Goal: Find specific page/section: Find specific page/section

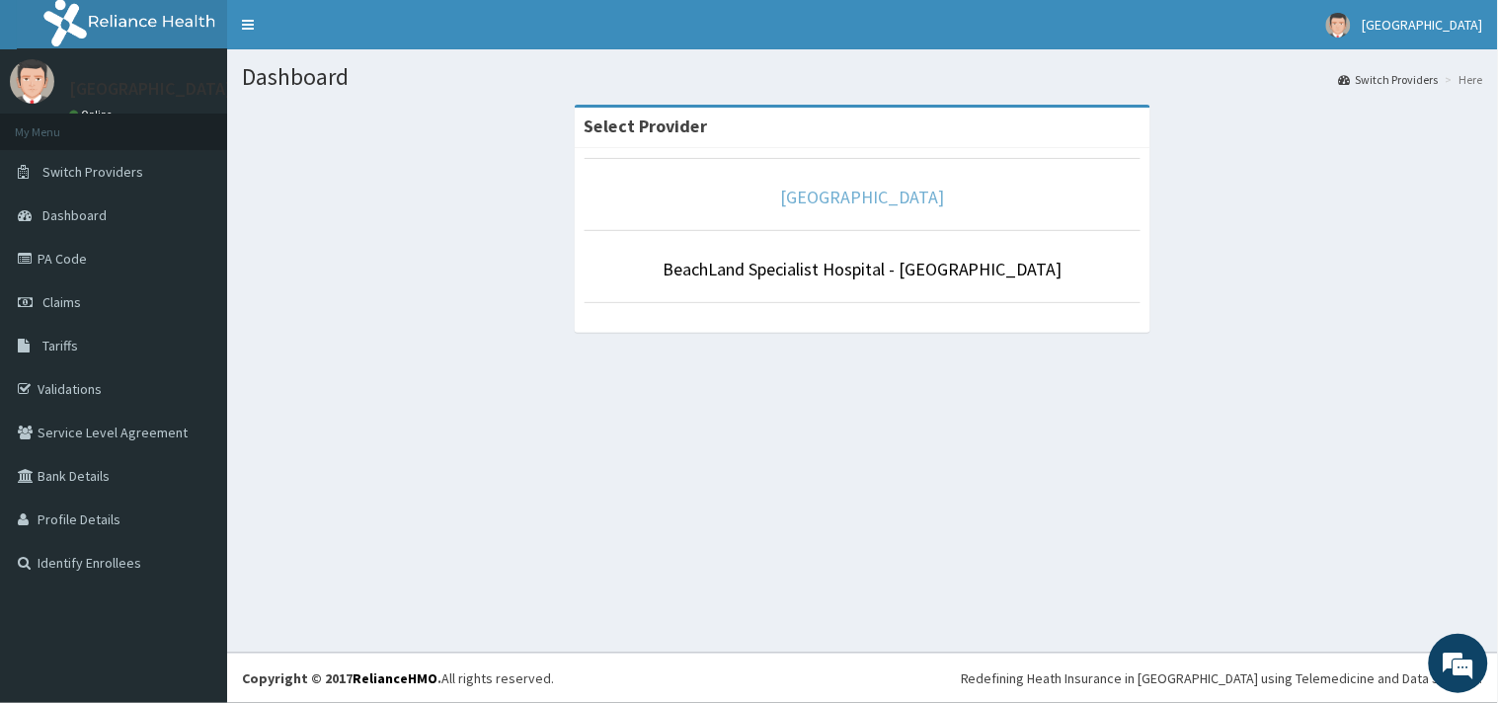
click at [783, 200] on link "[GEOGRAPHIC_DATA]" at bounding box center [863, 197] width 164 height 23
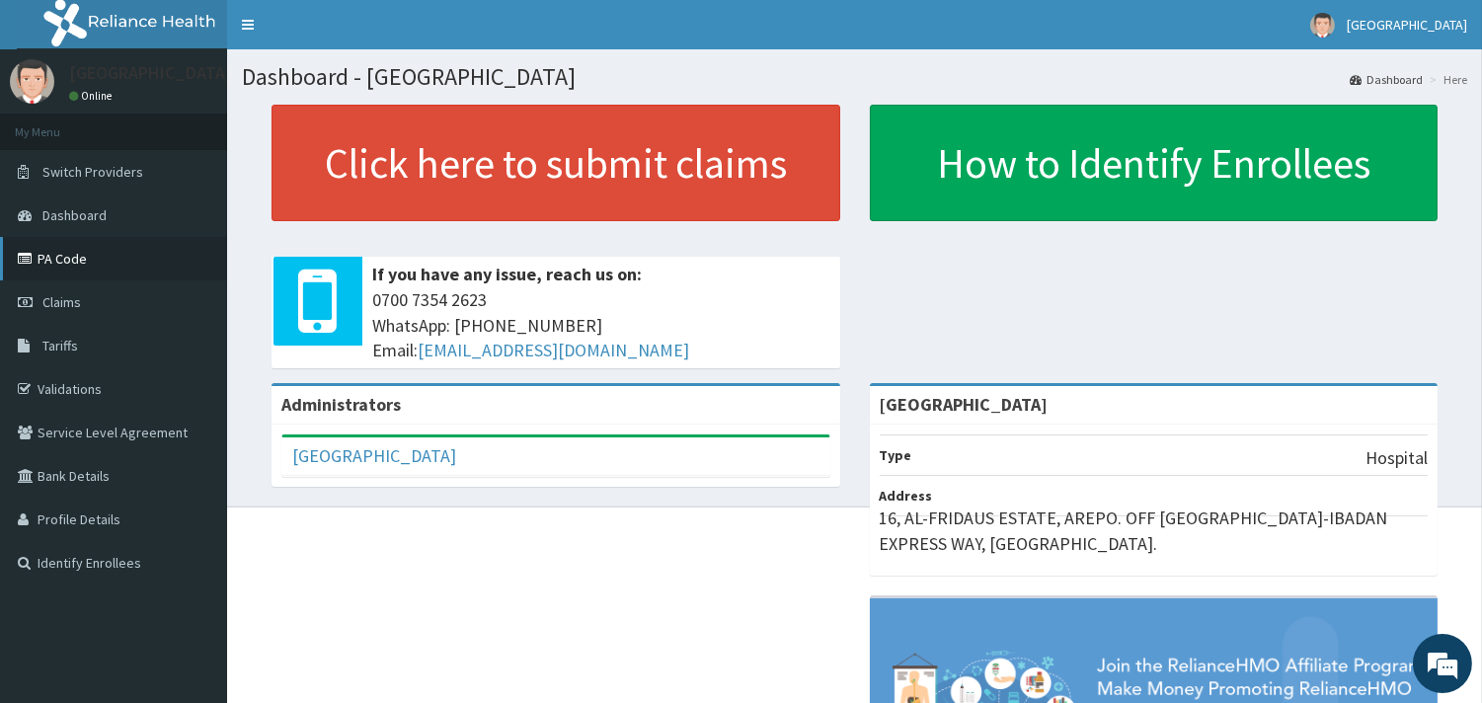
click at [64, 254] on link "PA Code" at bounding box center [113, 258] width 227 height 43
